Goal: Transaction & Acquisition: Purchase product/service

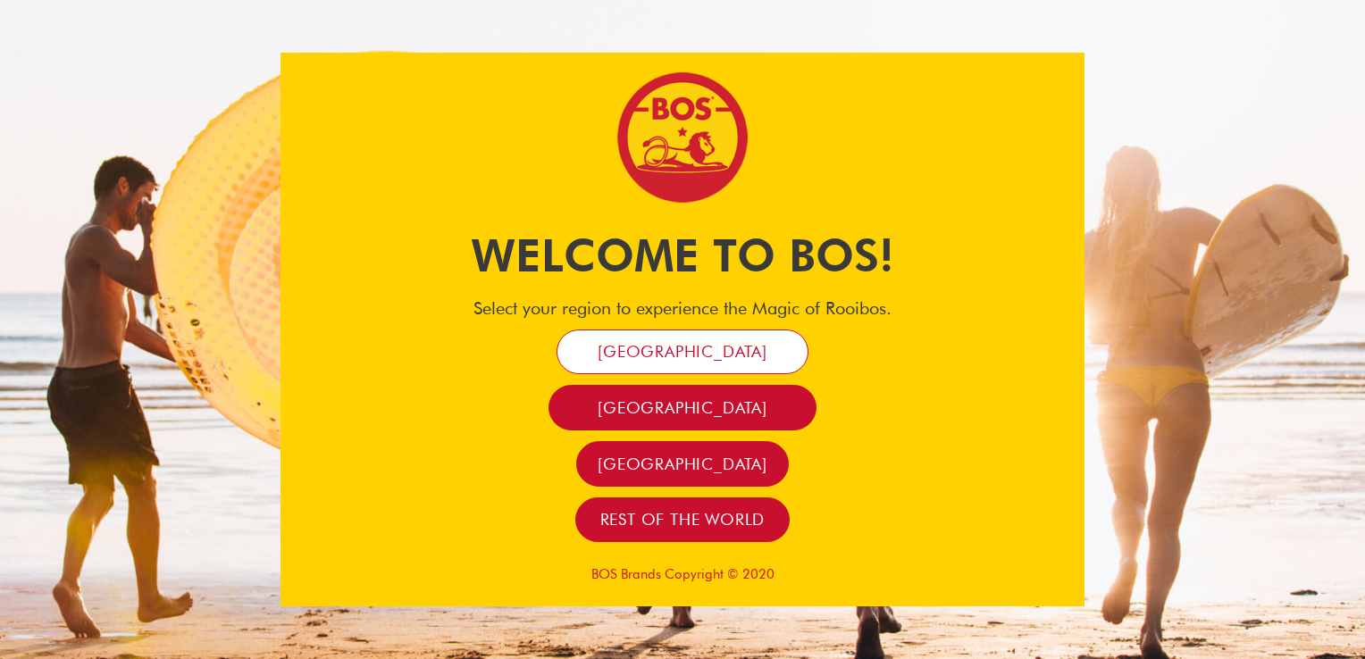
click at [661, 339] on link "[GEOGRAPHIC_DATA]" at bounding box center [683, 353] width 252 height 46
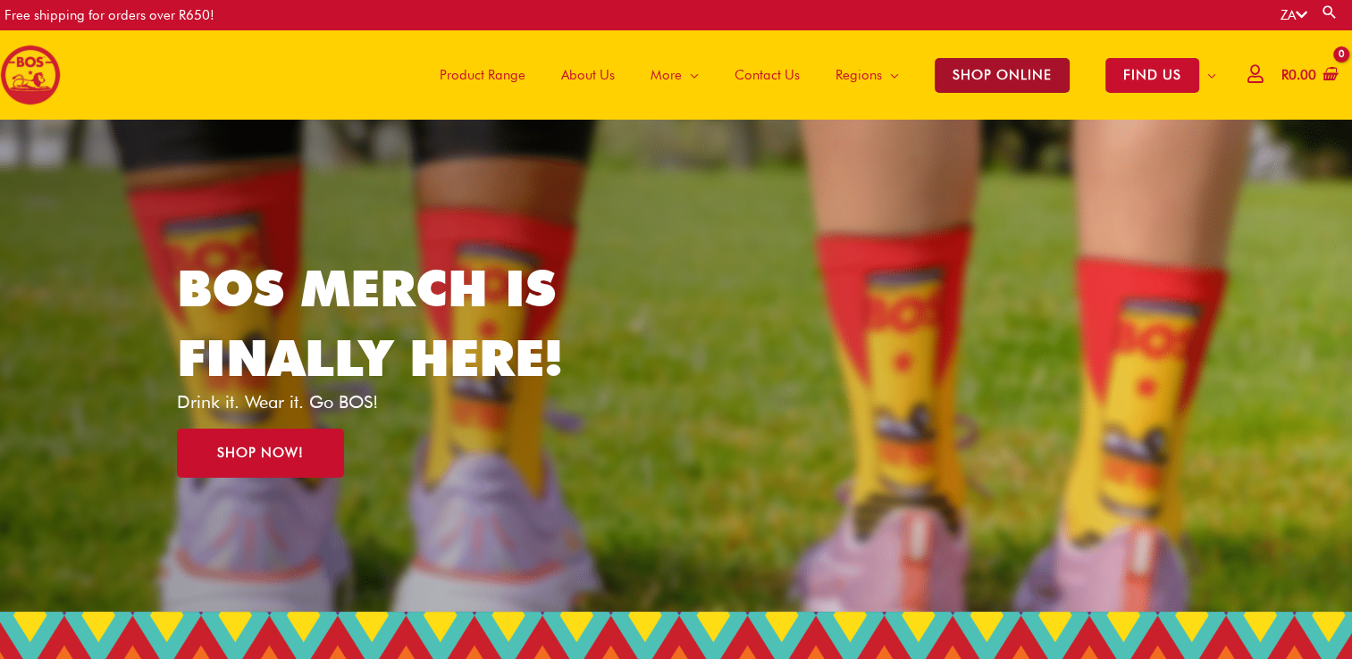
click at [984, 82] on span "SHOP ONLINE" at bounding box center [1001, 75] width 135 height 35
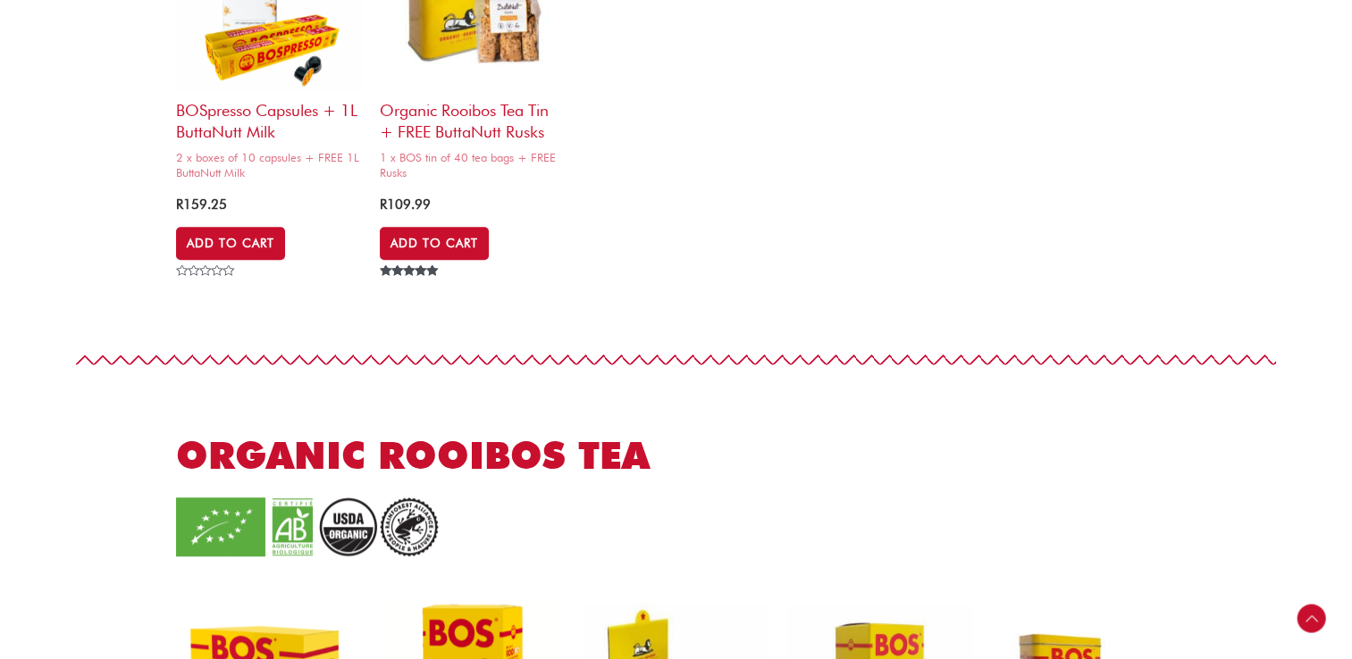
scroll to position [1072, 0]
